Goal: Task Accomplishment & Management: Manage account settings

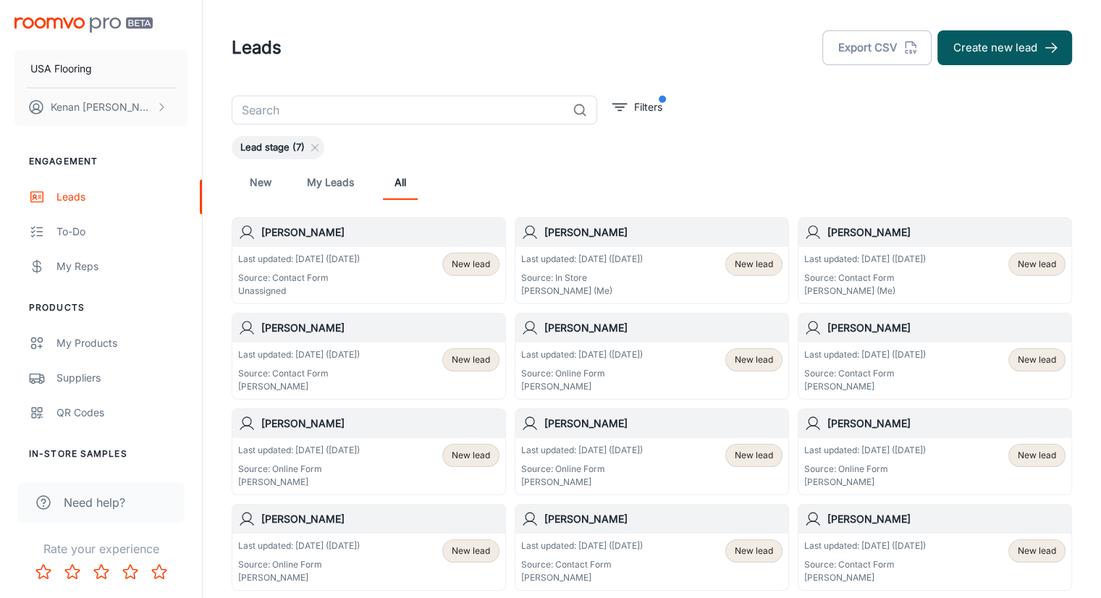
click at [418, 266] on div "Last updated: Sep 2 (1 days ago) Source: Contact Form Unassigned New lead" at bounding box center [368, 275] width 261 height 45
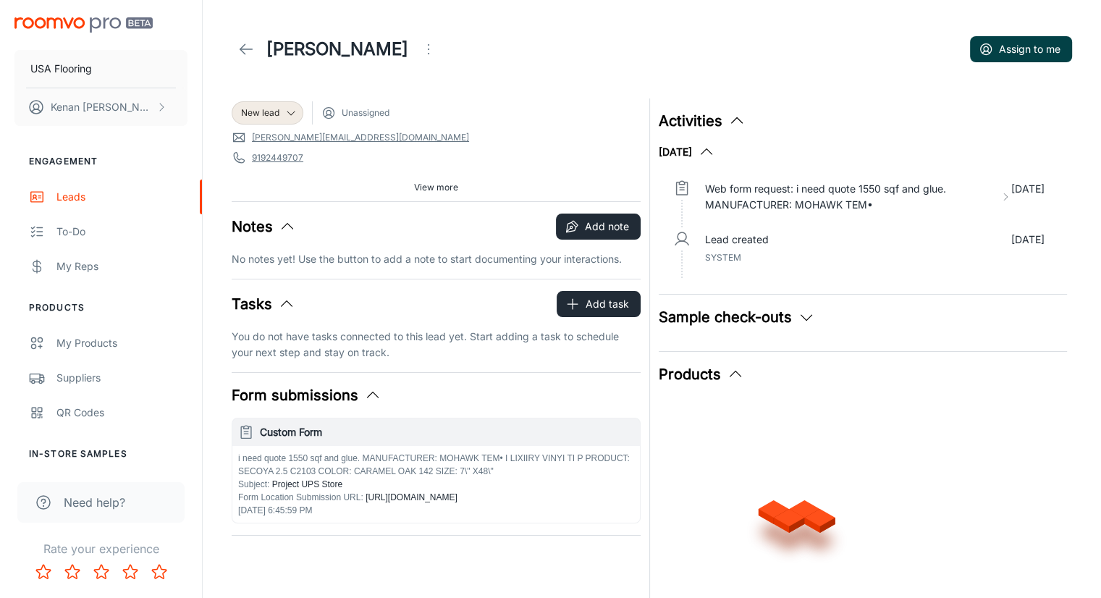
click at [1012, 62] on button "Assign to me" at bounding box center [1021, 49] width 102 height 26
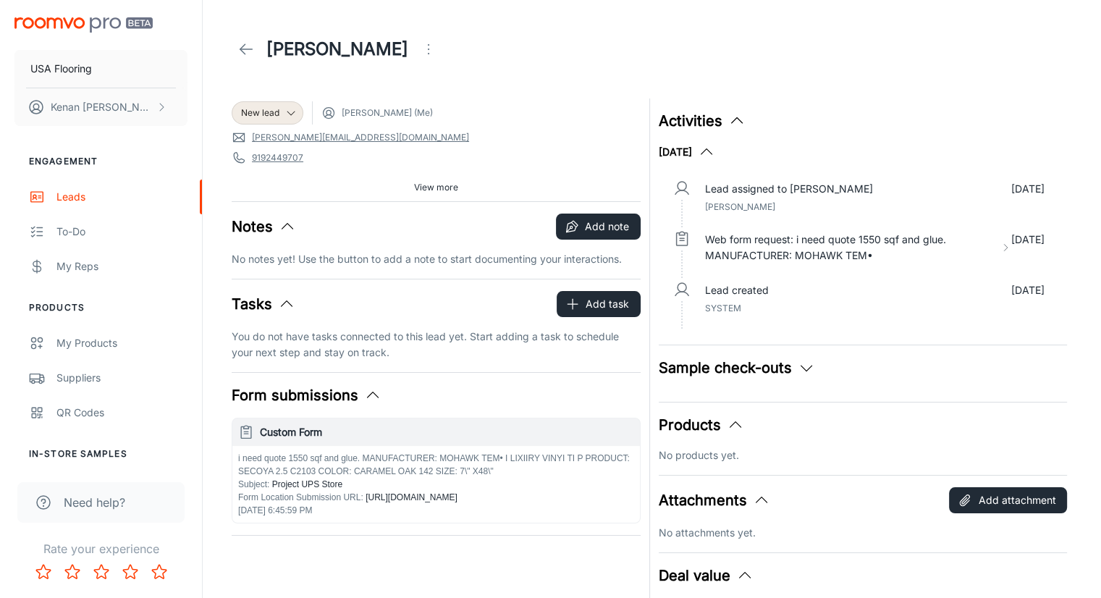
click at [232, 45] on link at bounding box center [246, 49] width 29 height 29
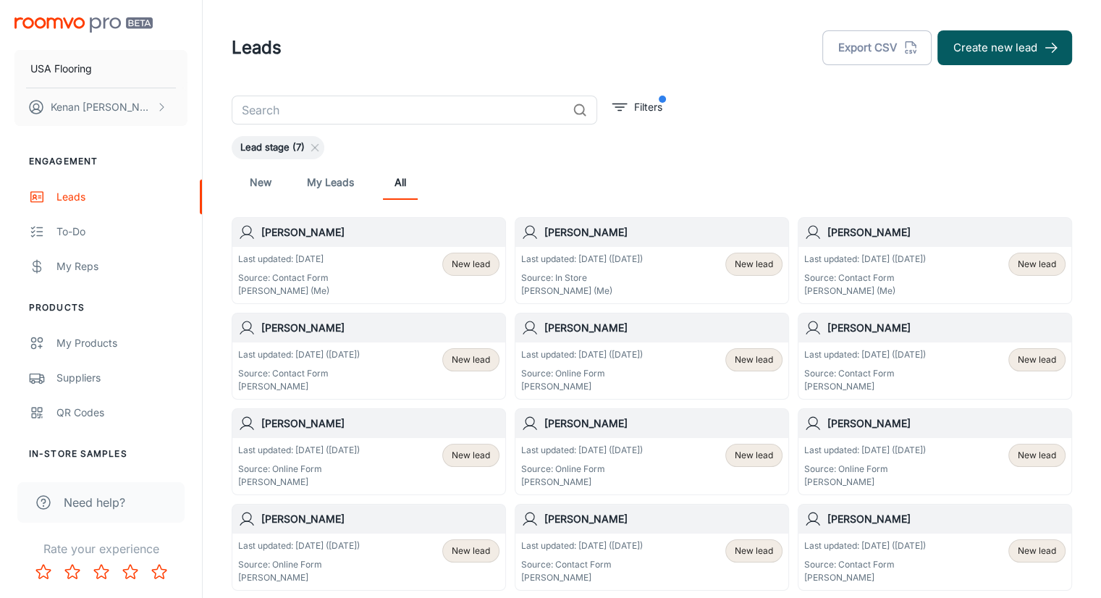
click at [401, 205] on div "New My Leads All" at bounding box center [652, 182] width 840 height 46
click at [588, 203] on div "New My Leads All" at bounding box center [652, 182] width 840 height 46
click at [505, 203] on div "New My Leads All" at bounding box center [652, 182] width 840 height 46
click at [400, 205] on div "New My Leads All" at bounding box center [652, 182] width 840 height 46
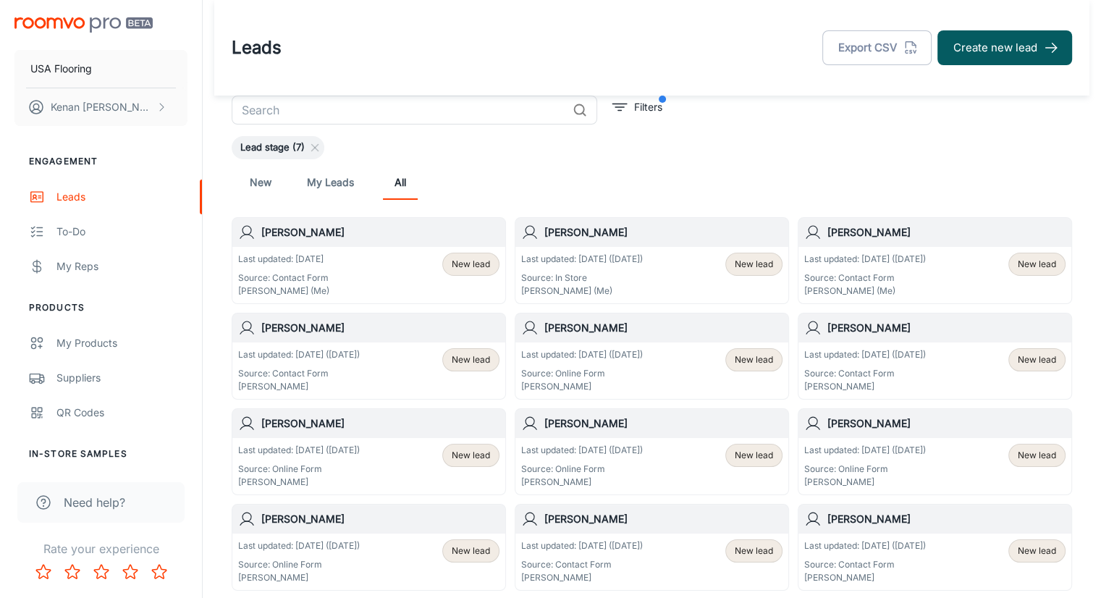
scroll to position [72, 0]
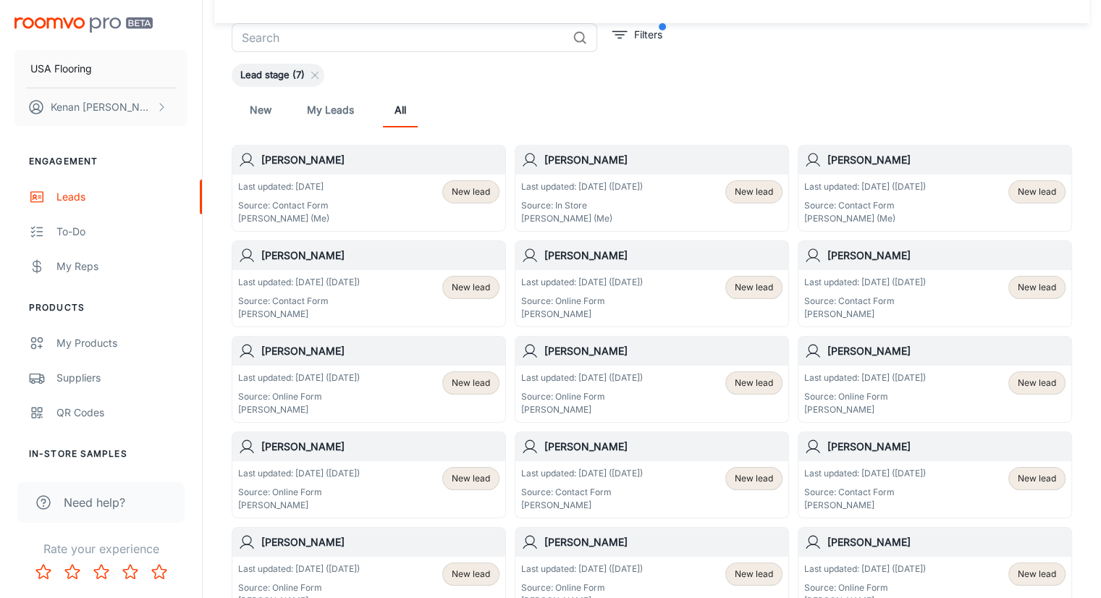
click at [756, 122] on div "New My Leads All" at bounding box center [651, 110] width 817 height 35
click at [650, 130] on div "New My Leads All" at bounding box center [652, 110] width 840 height 46
click at [597, 108] on div "New My Leads All" at bounding box center [651, 110] width 817 height 35
click at [601, 116] on div "New My Leads All" at bounding box center [651, 110] width 817 height 35
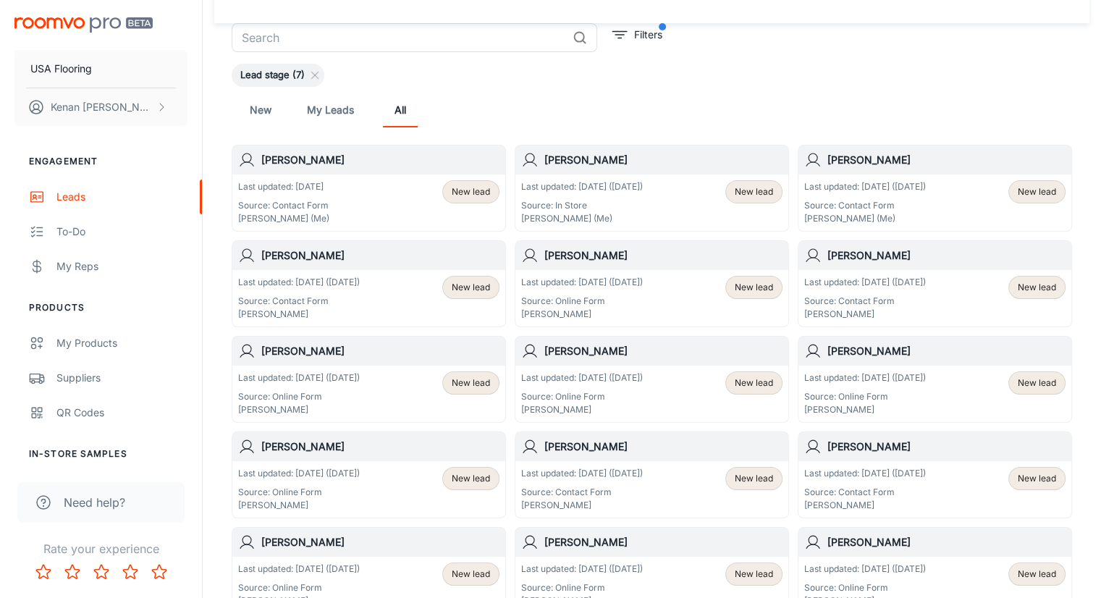
click at [507, 153] on div "Julie Saad Last updated: Sep 2 (1 days ago) Source: In Store Kenan Lewis (Me) N…" at bounding box center [647, 184] width 283 height 96
click at [507, 163] on div "Julie Saad Last updated: Sep 2 (1 days ago) Source: In Store Kenan Lewis (Me) N…" at bounding box center [647, 184] width 283 height 96
click at [790, 195] on div "Brian McCarthy Last updated: Sep 2 (1 days ago) Source: Contact Form Kenan Lewi…" at bounding box center [930, 184] width 283 height 96
click at [624, 87] on div "New My Leads All" at bounding box center [652, 110] width 840 height 46
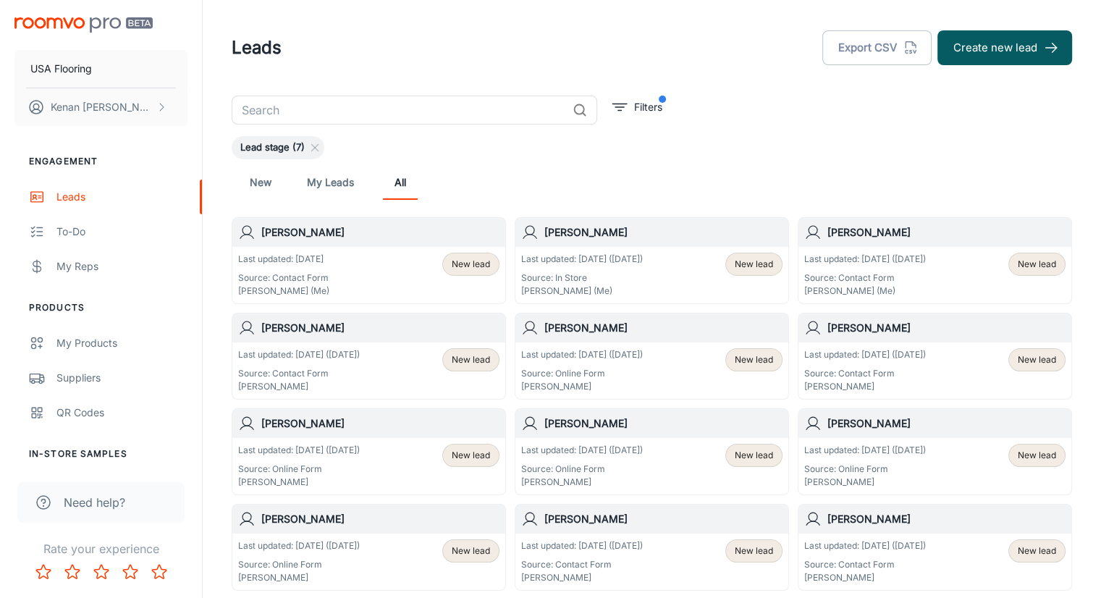
click at [267, 59] on h1 "Leads" at bounding box center [257, 48] width 50 height 26
click at [481, 182] on div "New My Leads All" at bounding box center [651, 182] width 817 height 35
